Goal: Task Accomplishment & Management: Manage account settings

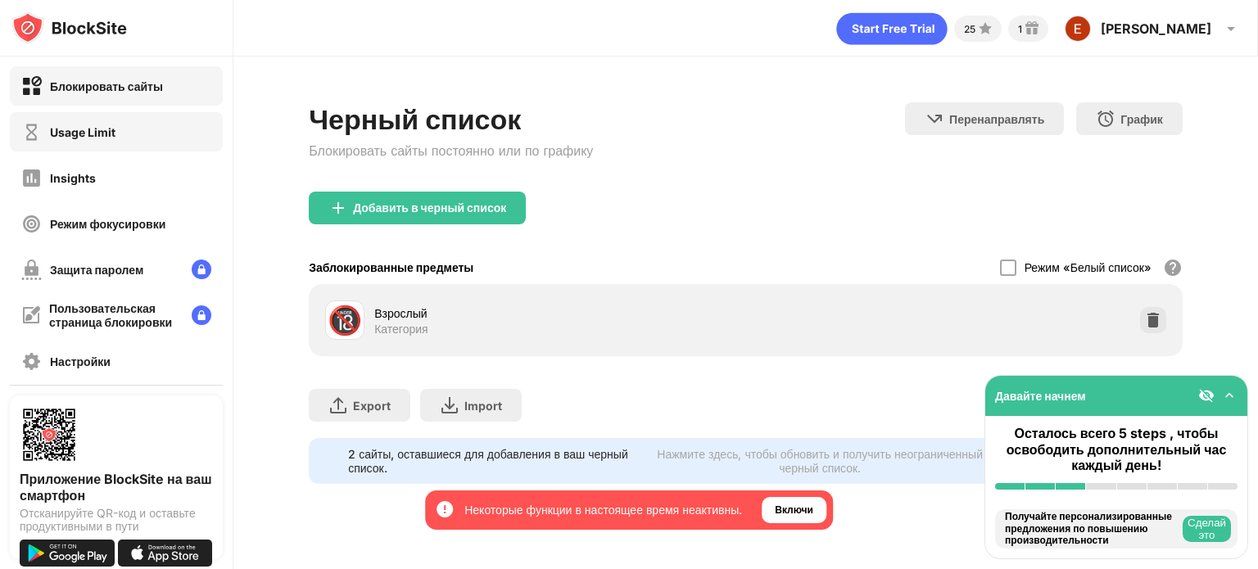
click at [130, 137] on div "Usage Limit" at bounding box center [116, 131] width 213 height 39
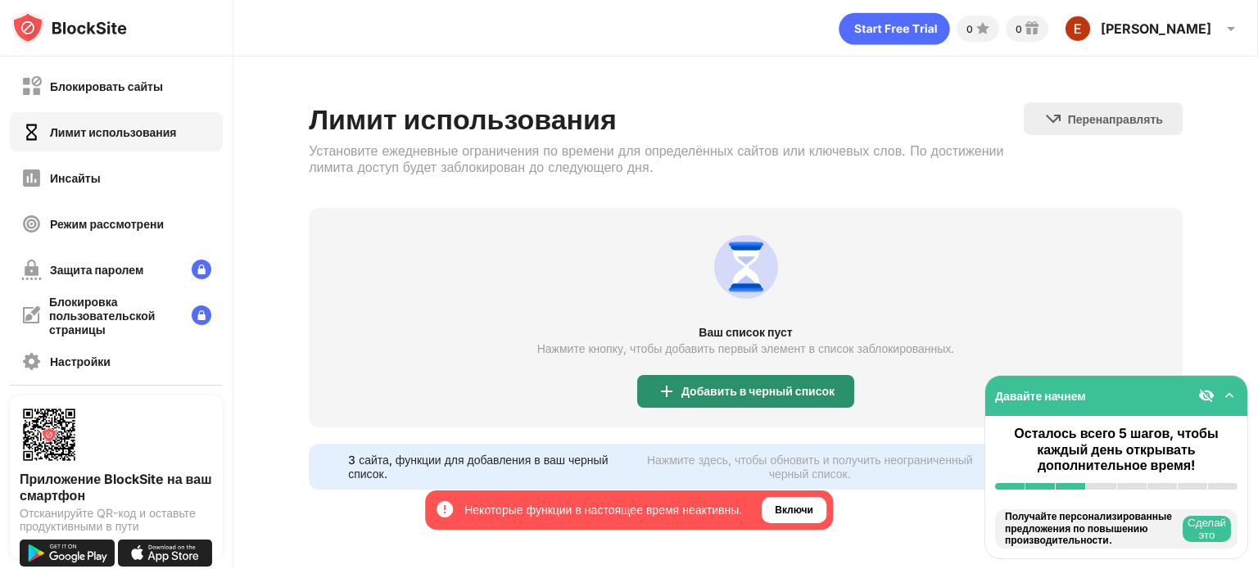
click at [776, 390] on font "Добавить в черный список" at bounding box center [757, 391] width 153 height 14
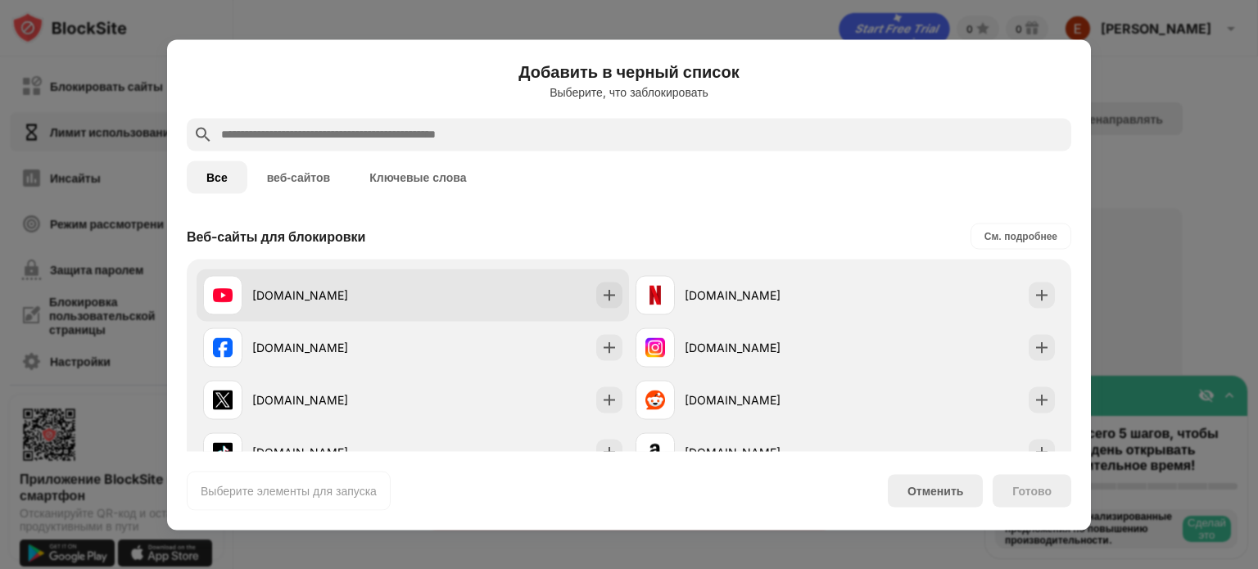
click at [510, 269] on div "[DOMAIN_NAME]" at bounding box center [412, 295] width 432 height 52
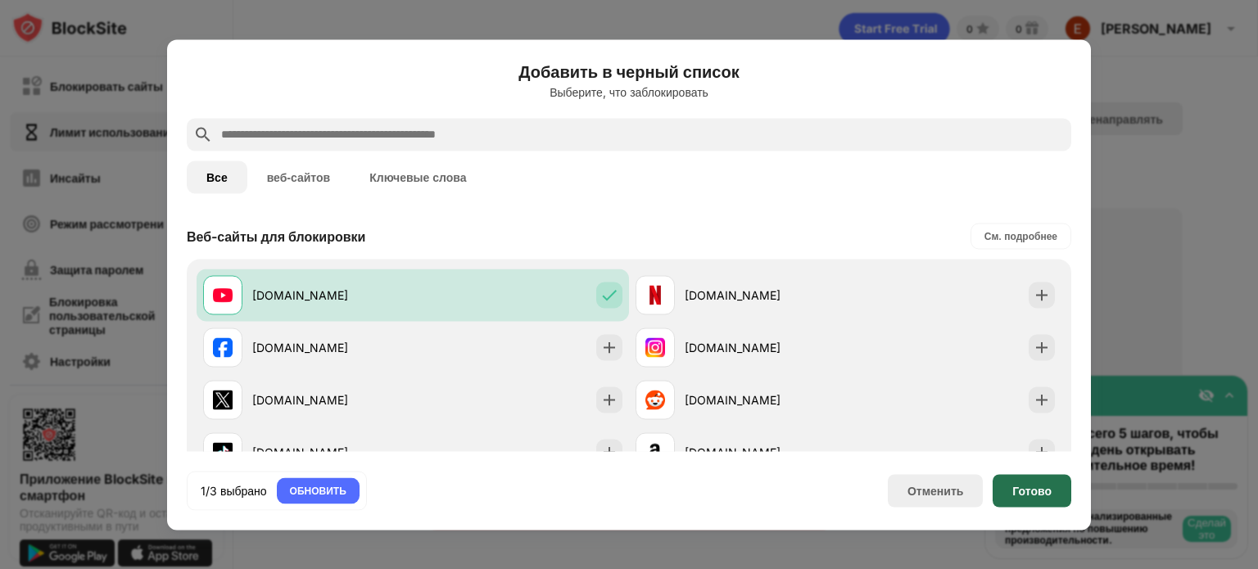
click at [1028, 498] on div "Готово" at bounding box center [1031, 490] width 79 height 33
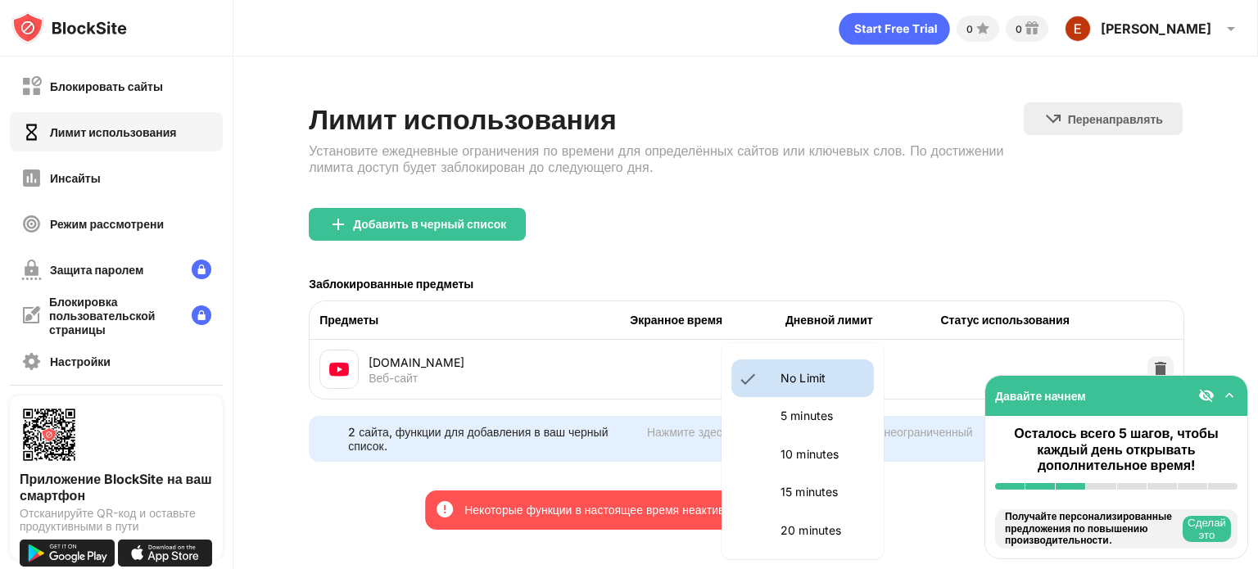
click at [838, 379] on body "Принимая участие, вы обеспечиваете доступ ко всем функциям и преимуществам, осн…" at bounding box center [629, 284] width 1258 height 569
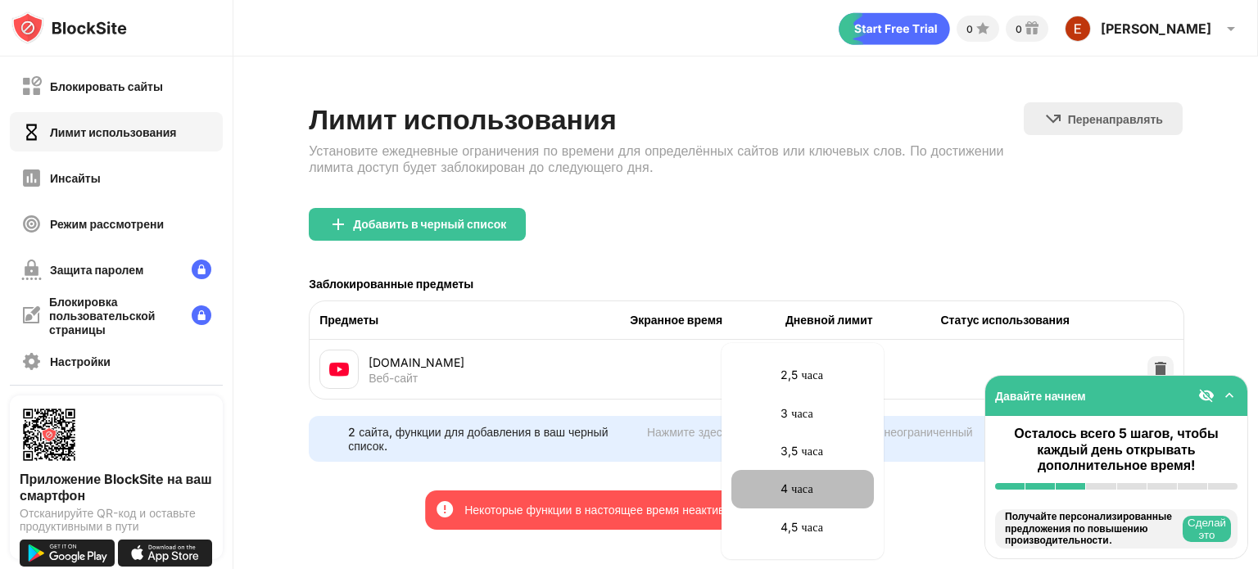
click at [812, 494] on font "4 часа" at bounding box center [796, 488] width 33 height 14
type input "***"
